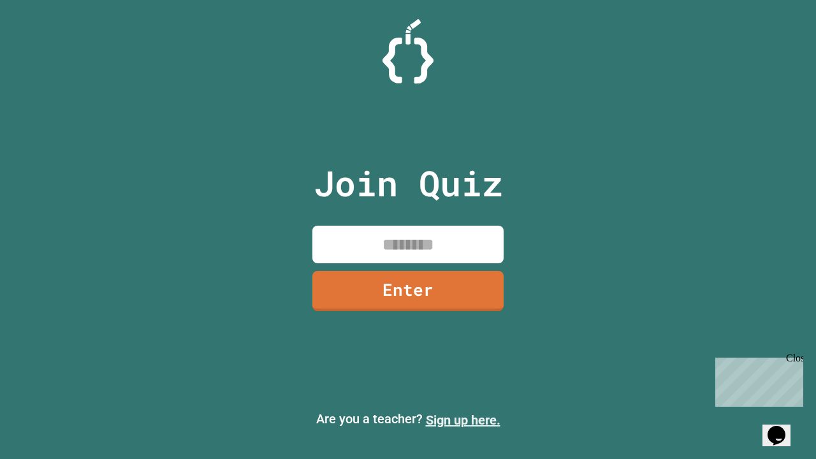
click at [463, 420] on link "Sign up here." at bounding box center [463, 419] width 75 height 15
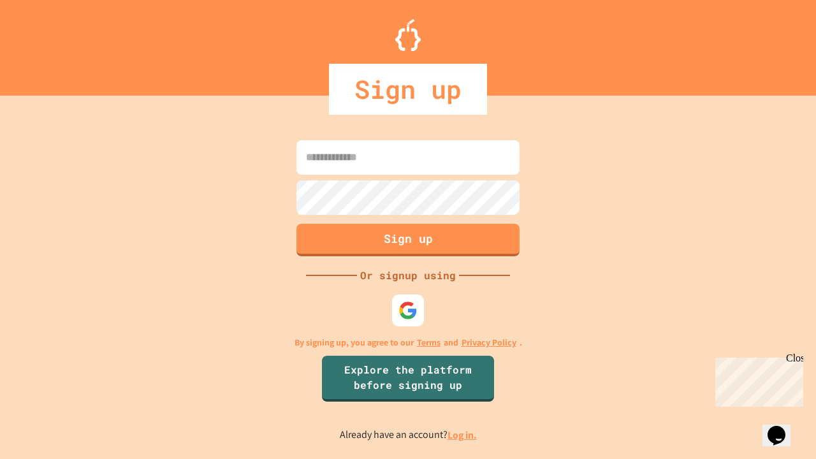
click at [463, 435] on link "Log in." at bounding box center [461, 434] width 29 height 13
